Goal: Book appointment/travel/reservation

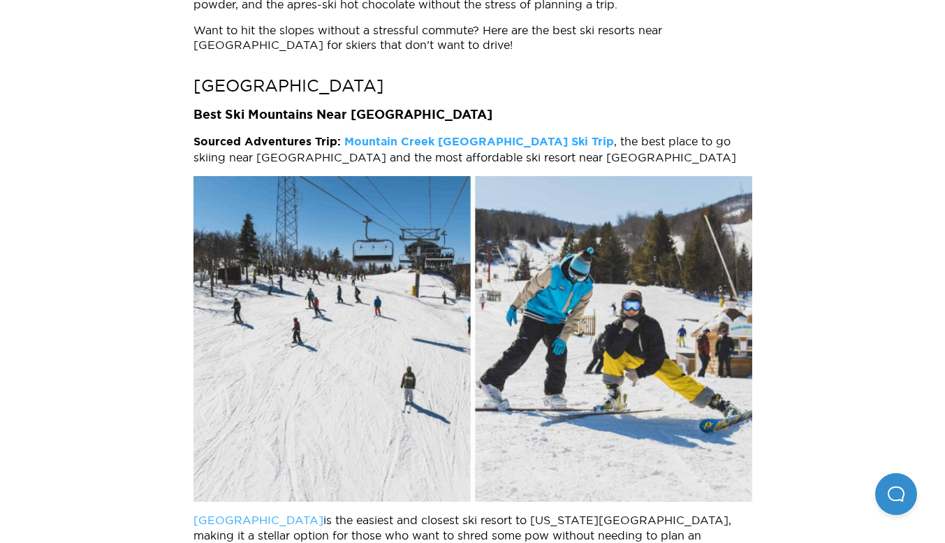
scroll to position [757, 0]
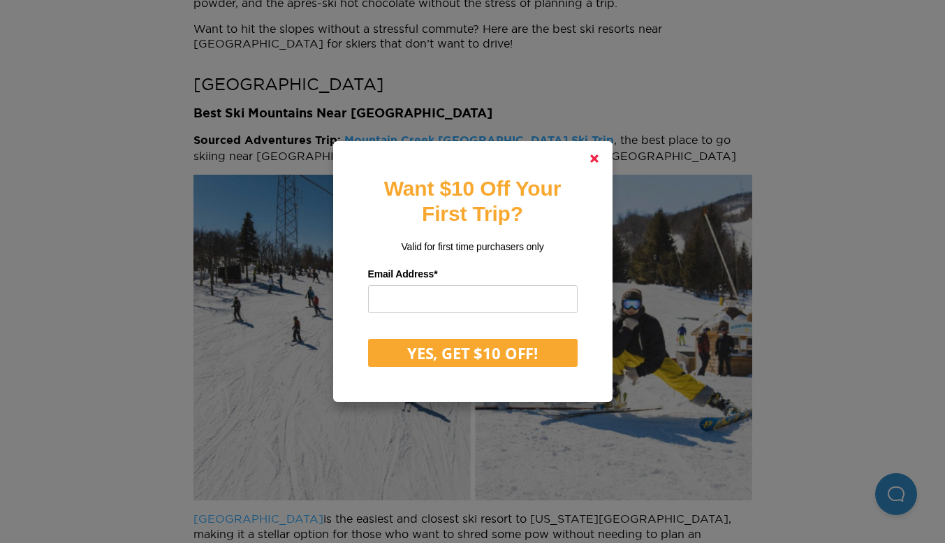
click at [598, 159] on polygon at bounding box center [594, 158] width 8 height 8
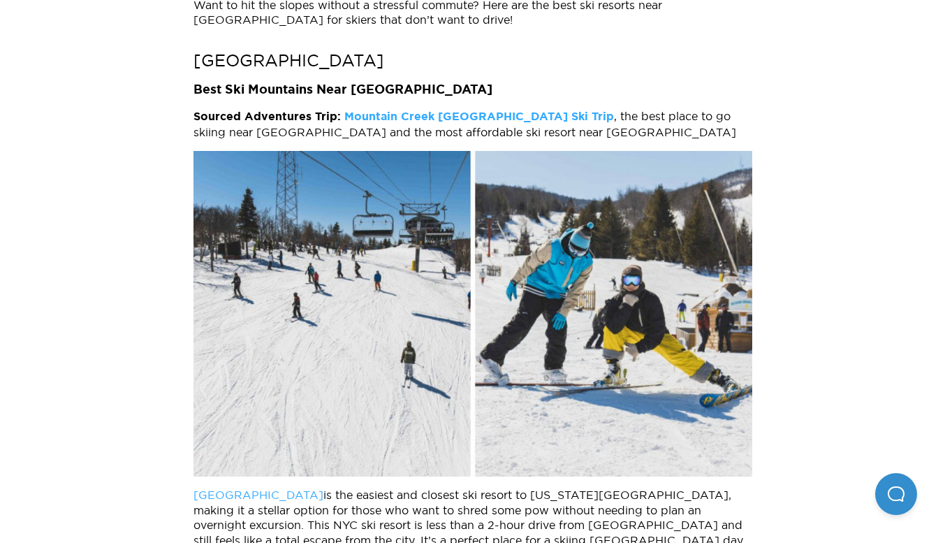
scroll to position [779, 0]
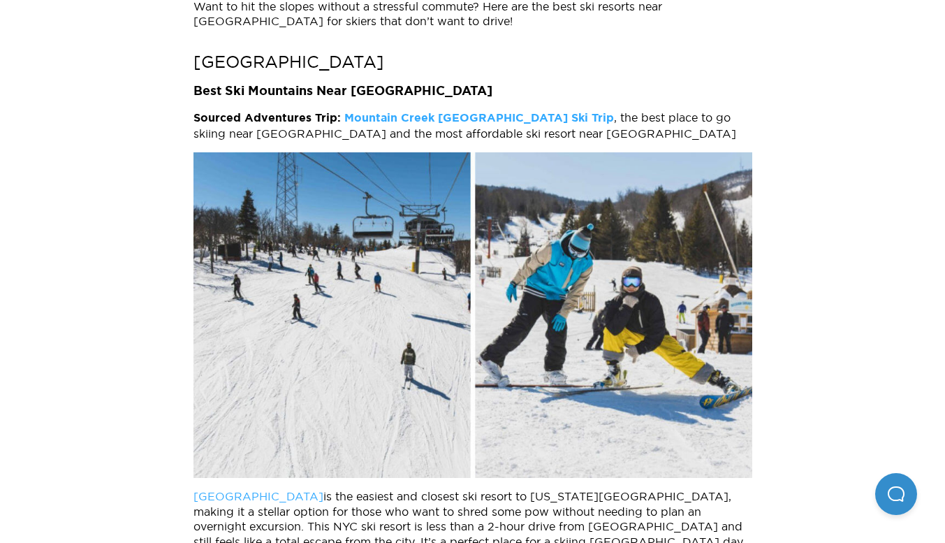
click at [492, 119] on strong "Mountain Creek NYC Ski Trip" at bounding box center [479, 117] width 270 height 11
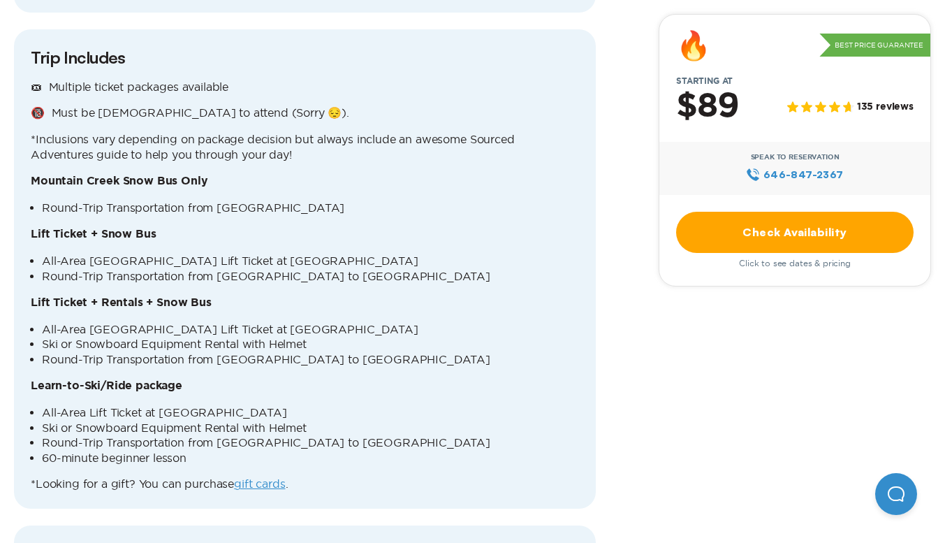
scroll to position [1555, 0]
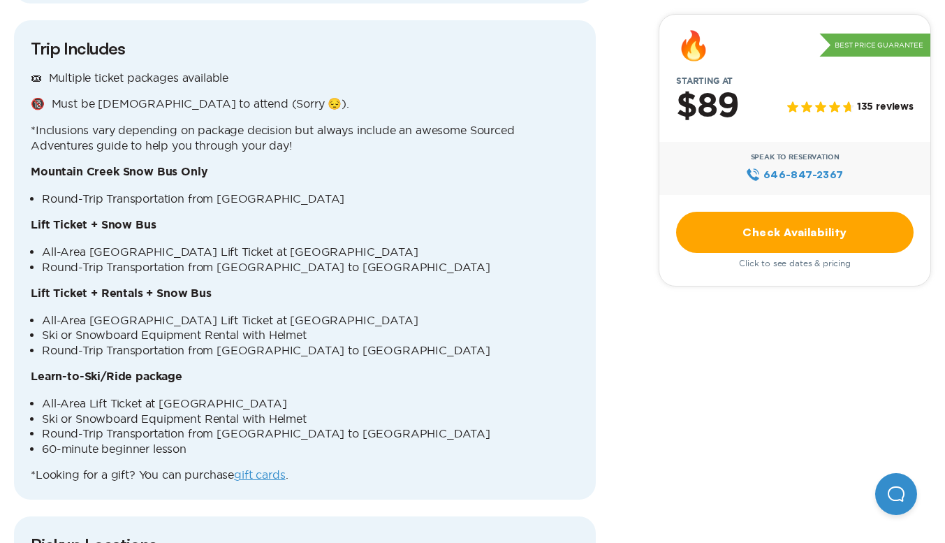
click at [781, 225] on link "Check Availability" at bounding box center [794, 232] width 237 height 41
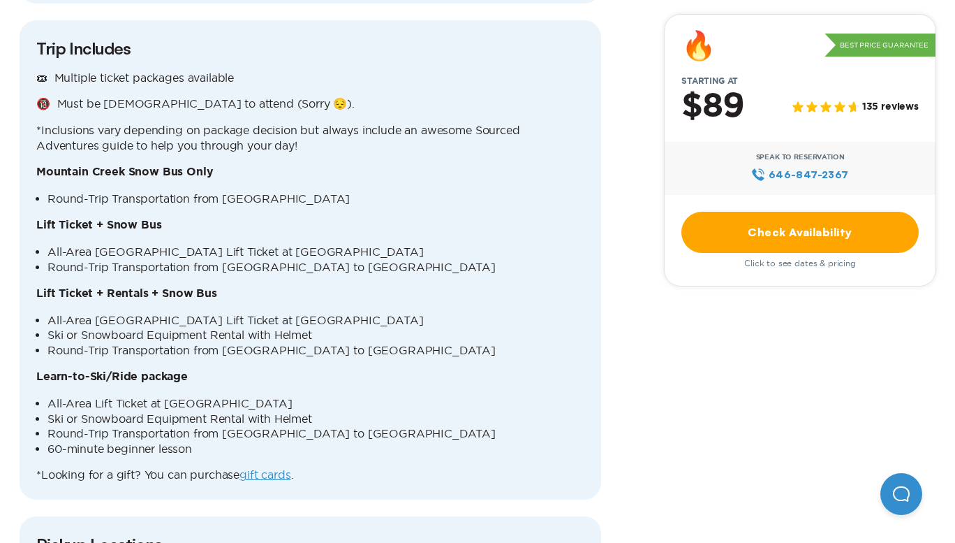
scroll to position [0, 0]
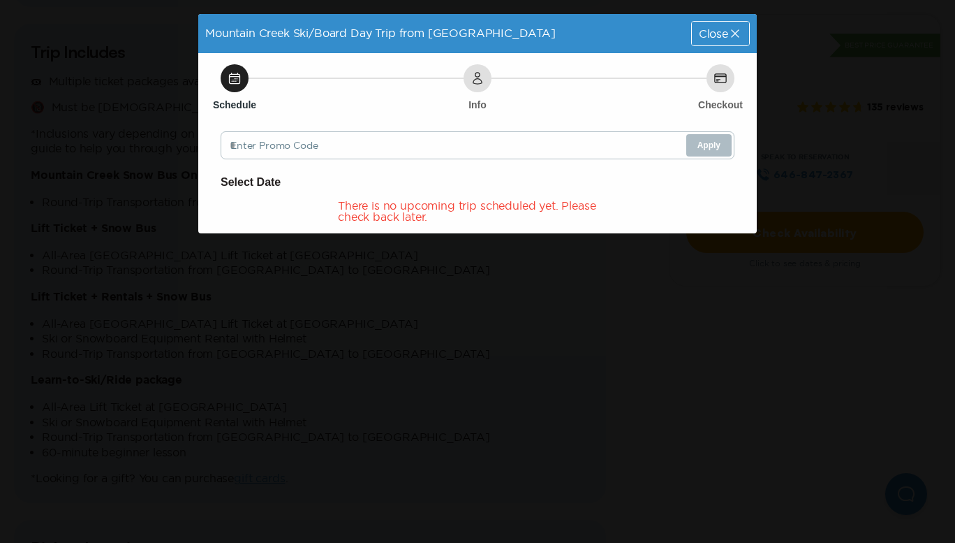
click at [733, 36] on icon at bounding box center [735, 33] width 8 height 8
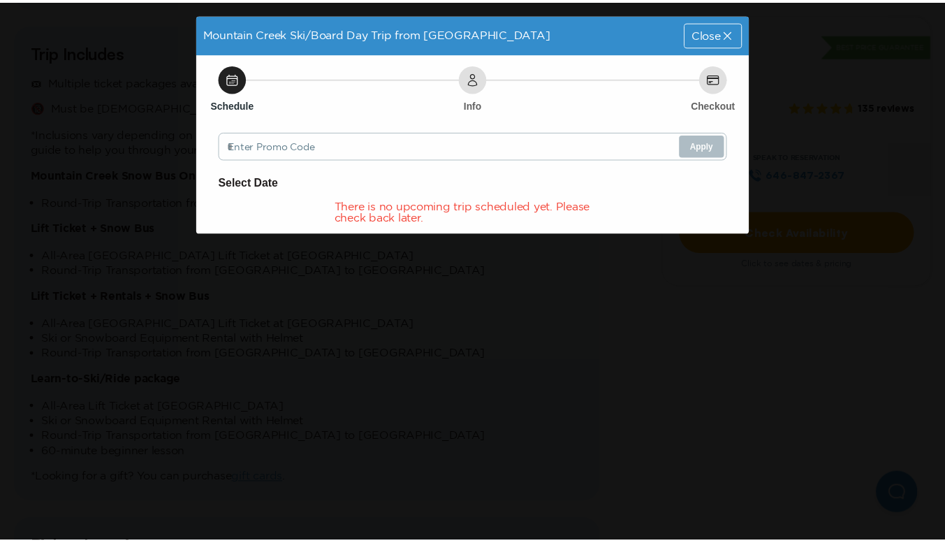
scroll to position [1555, 0]
